Goal: Information Seeking & Learning: Learn about a topic

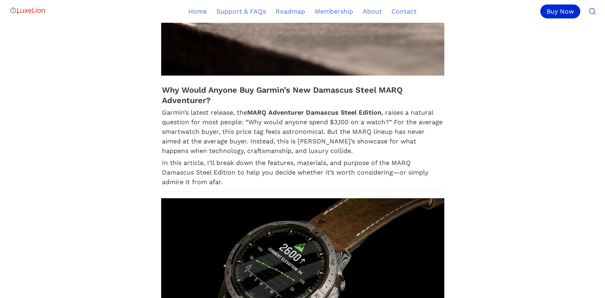
scroll to position [480, 0]
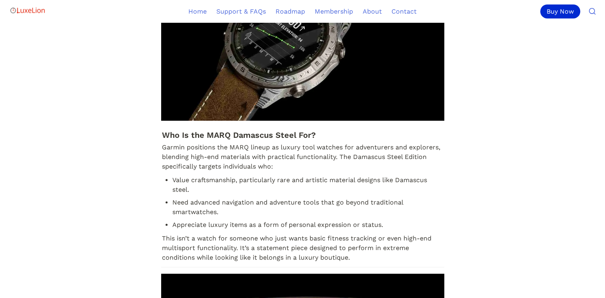
scroll to position [720, 0]
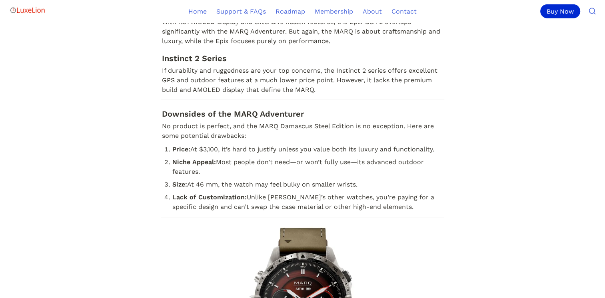
scroll to position [2160, 0]
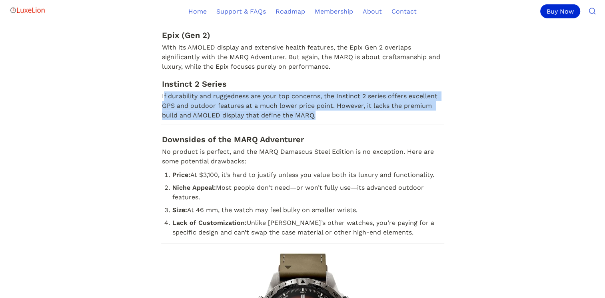
drag, startPoint x: 326, startPoint y: 127, endPoint x: 163, endPoint y: 101, distance: 164.8
click at [163, 101] on p "If durability and ruggedness are your top concerns, the Instinct 2 series offer…" at bounding box center [302, 105] width 283 height 31
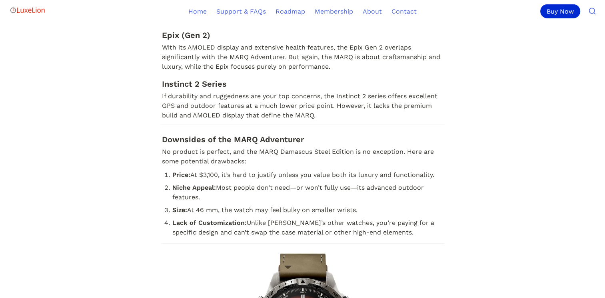
drag, startPoint x: 163, startPoint y: 101, endPoint x: 112, endPoint y: 105, distance: 51.7
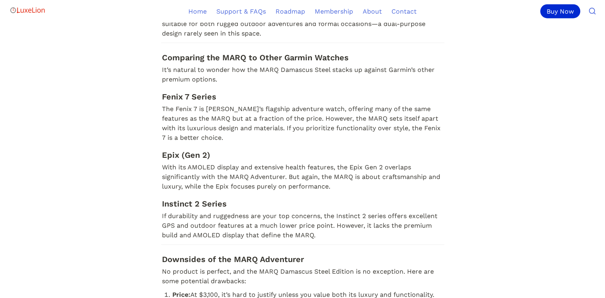
scroll to position [2080, 0]
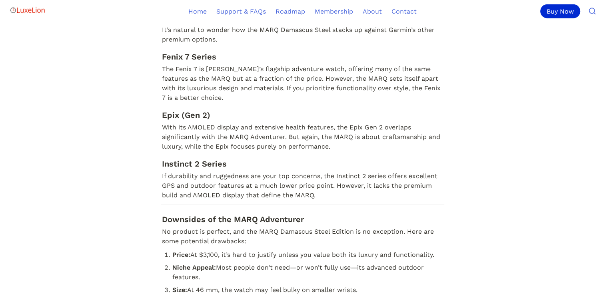
click at [320, 153] on p "With its AMOLED display and extensive health features, the Epix Gen 2 overlaps …" at bounding box center [302, 137] width 283 height 31
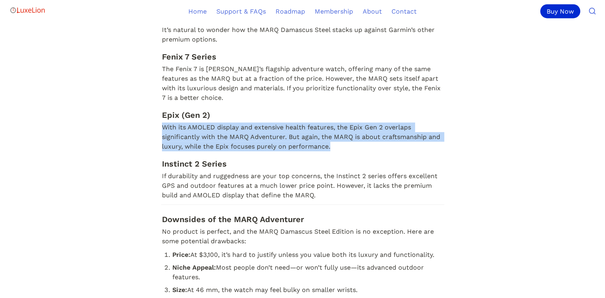
drag, startPoint x: 336, startPoint y: 157, endPoint x: 160, endPoint y: 136, distance: 177.2
drag, startPoint x: 160, startPoint y: 136, endPoint x: 183, endPoint y: 144, distance: 24.5
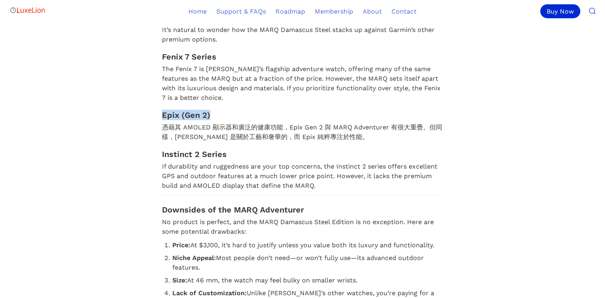
click at [344, 186] on p "If durability and ruggedness are your top concerns, the Instinct 2 series offer…" at bounding box center [302, 176] width 283 height 31
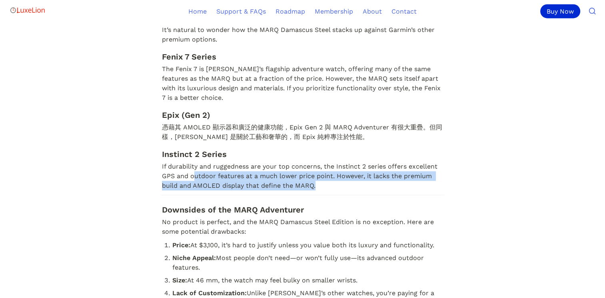
drag, startPoint x: 323, startPoint y: 199, endPoint x: 194, endPoint y: 186, distance: 129.8
click at [194, 186] on p "If durability and ruggedness are your top concerns, the Instinct 2 series offer…" at bounding box center [302, 176] width 283 height 31
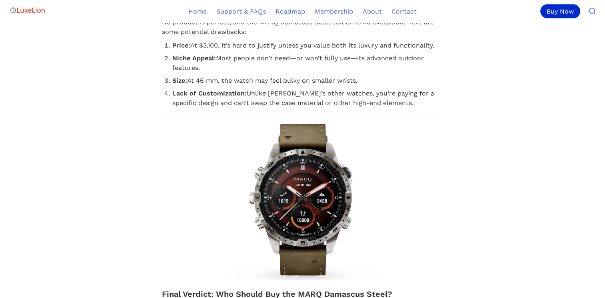
scroll to position [2200, 0]
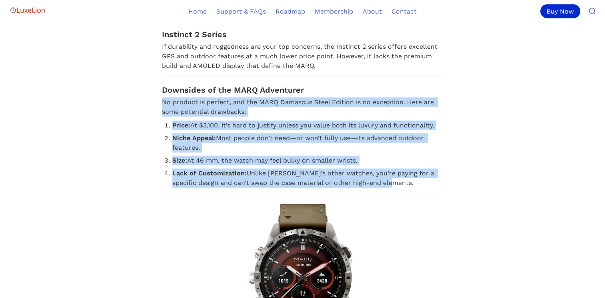
drag, startPoint x: 395, startPoint y: 194, endPoint x: 162, endPoint y: 108, distance: 249.0
drag, startPoint x: 162, startPoint y: 108, endPoint x: 181, endPoint y: 116, distance: 20.6
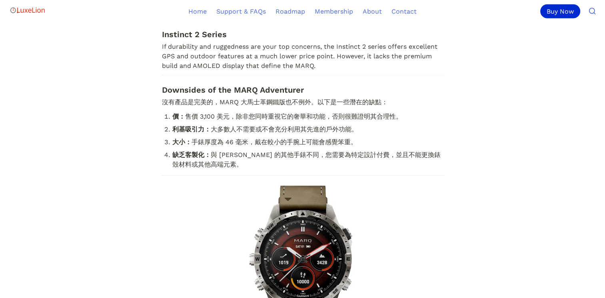
click at [299, 96] on h3 "Downsides of the MARQ Adventurer" at bounding box center [302, 90] width 283 height 13
drag, startPoint x: 286, startPoint y: 97, endPoint x: 163, endPoint y: 99, distance: 122.4
click at [163, 96] on h3 "Downsides of the MARQ Adventurer" at bounding box center [302, 90] width 283 height 13
drag, startPoint x: 163, startPoint y: 99, endPoint x: 206, endPoint y: 100, distance: 42.8
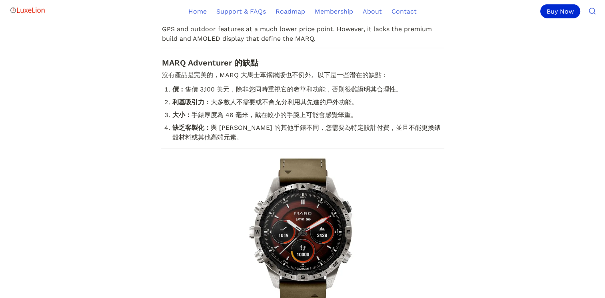
scroll to position [2240, 0]
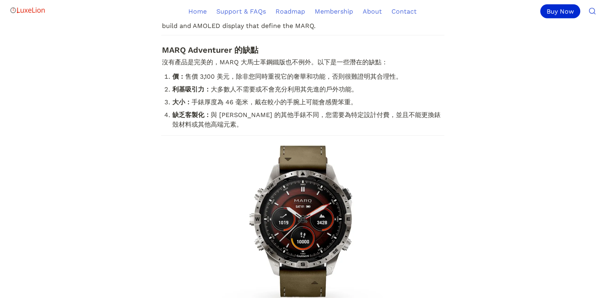
click at [220, 131] on li "缺乏客製化： 與 Garmin 的其他手錶不同，您需要為特定設計付費，並且不能更換錶殼材料或其他高端元素。" at bounding box center [308, 120] width 272 height 22
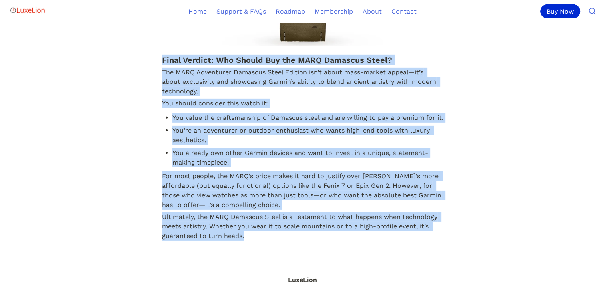
scroll to position [2569, 0]
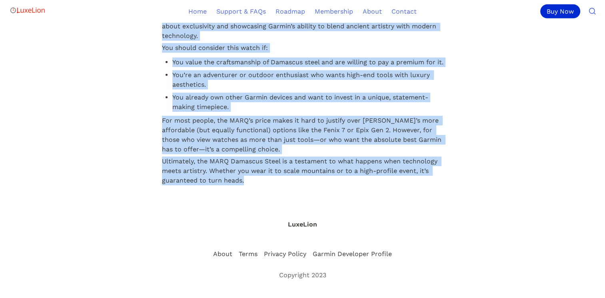
drag, startPoint x: 157, startPoint y: 124, endPoint x: 278, endPoint y: 188, distance: 136.5
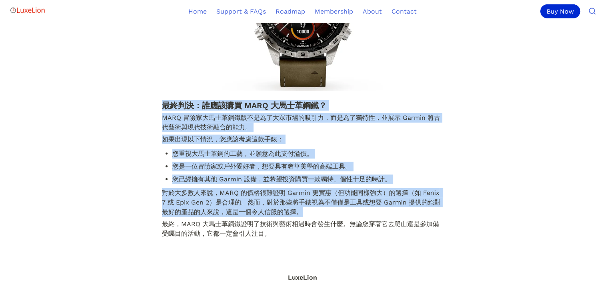
scroll to position [2432, 0]
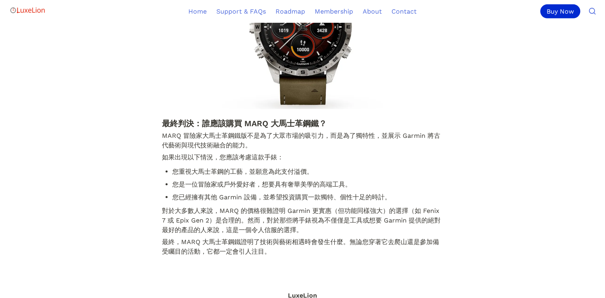
click at [164, 199] on ul "您重視大馬士革鋼的工藝，並願意為此支付溢價。 您是一位冒險家或戶外愛好者，想要具有奢華美學的高端工具。 您已經擁有其他 Garmin 設備，並希望投資購買一款…" at bounding box center [302, 184] width 283 height 39
